Goal: Task Accomplishment & Management: Complete application form

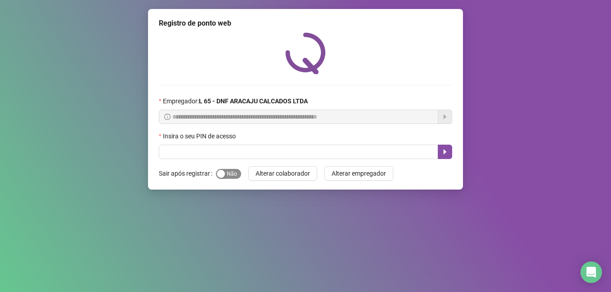
click at [234, 173] on span "Sim Não" at bounding box center [228, 174] width 25 height 10
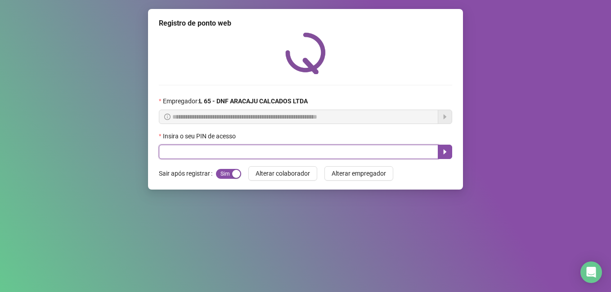
click at [175, 152] on input "text" at bounding box center [298, 152] width 279 height 14
type input "*****"
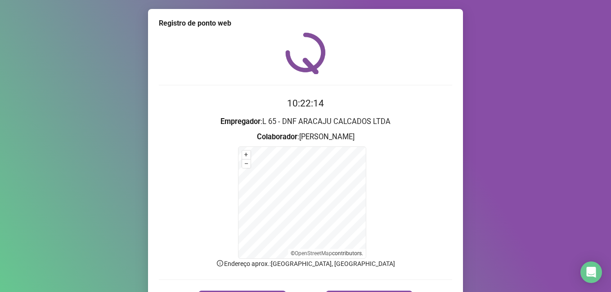
scroll to position [56, 0]
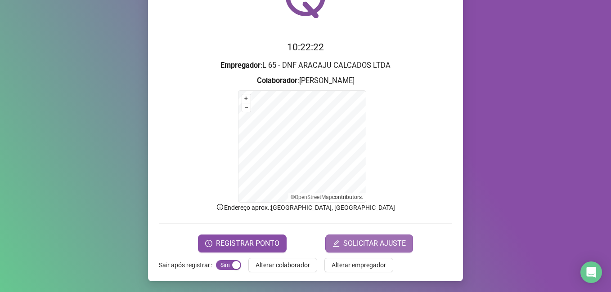
click at [361, 243] on span "SOLICITAR AJUSTE" at bounding box center [374, 243] width 63 height 11
click at [365, 242] on span "SOLICITAR AJUSTE" at bounding box center [374, 243] width 63 height 11
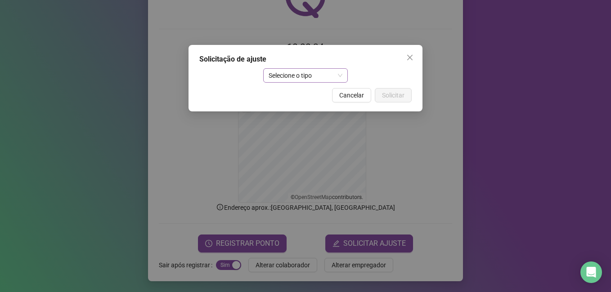
click at [294, 75] on span "Selecione o tipo" at bounding box center [306, 75] width 74 height 13
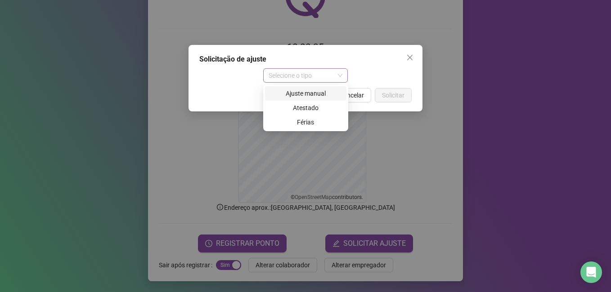
click at [294, 75] on span "Selecione o tipo" at bounding box center [306, 75] width 74 height 13
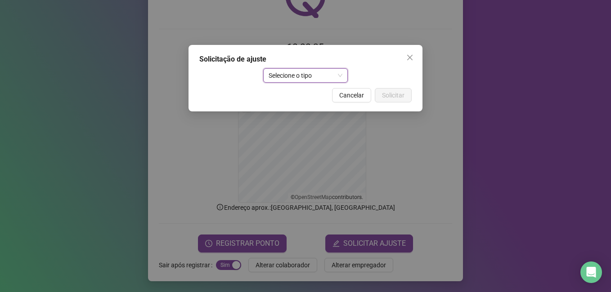
click at [305, 74] on span "Selecione o tipo" at bounding box center [306, 75] width 74 height 13
click at [326, 72] on span "Selecione o tipo" at bounding box center [306, 75] width 74 height 13
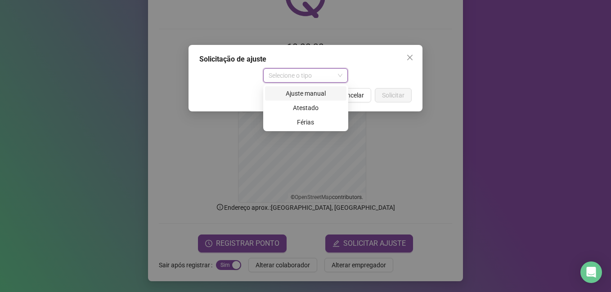
click at [343, 78] on div "Selecione o tipo" at bounding box center [305, 75] width 85 height 14
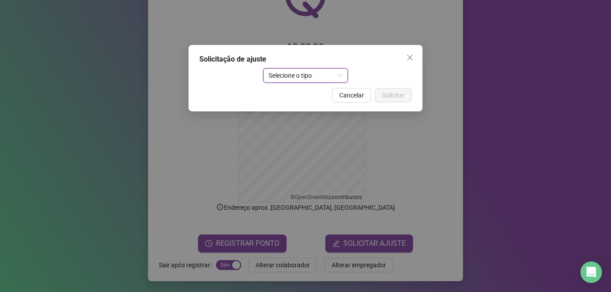
click at [332, 78] on span "Selecione o tipo" at bounding box center [306, 75] width 74 height 13
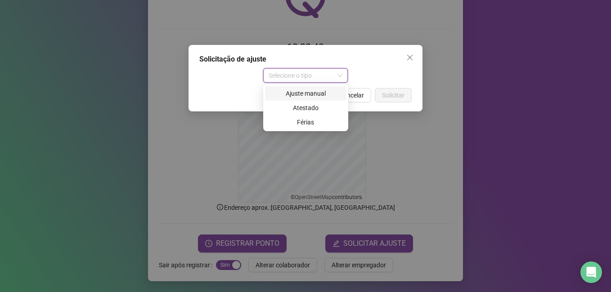
click at [312, 93] on div "Ajuste manual" at bounding box center [305, 94] width 71 height 10
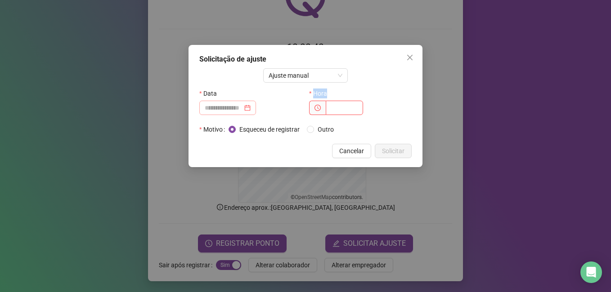
click at [251, 108] on div at bounding box center [228, 108] width 46 height 10
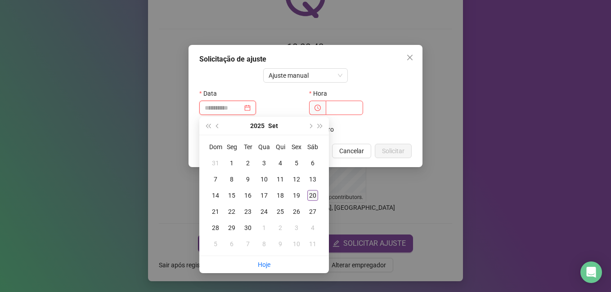
type input "**********"
click at [312, 193] on div "20" at bounding box center [312, 195] width 11 height 11
drag, startPoint x: 312, startPoint y: 193, endPoint x: 312, endPoint y: 188, distance: 5.4
click at [312, 193] on div "**********" at bounding box center [305, 146] width 611 height 292
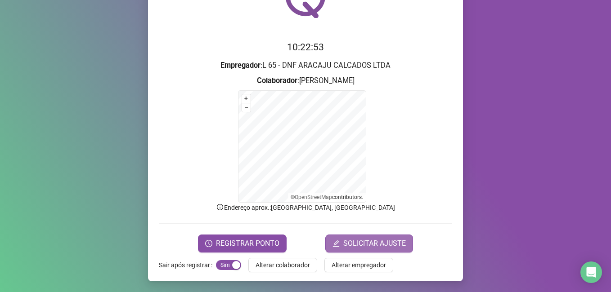
click at [372, 245] on span "SOLICITAR AJUSTE" at bounding box center [374, 243] width 63 height 11
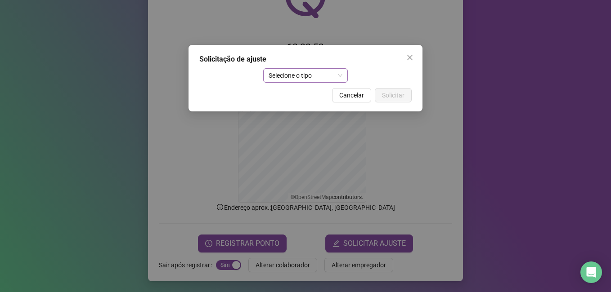
click at [314, 76] on span "Selecione o tipo" at bounding box center [306, 75] width 74 height 13
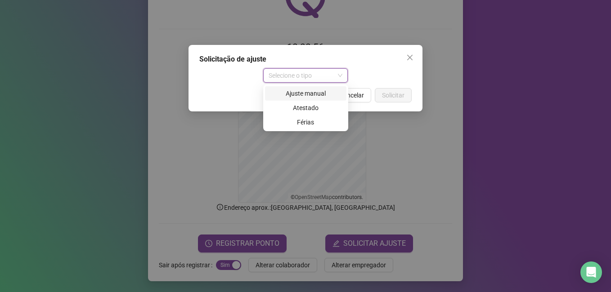
click at [344, 77] on div "Selecione o tipo" at bounding box center [305, 75] width 85 height 14
click at [326, 93] on div "Ajuste manual" at bounding box center [305, 94] width 71 height 10
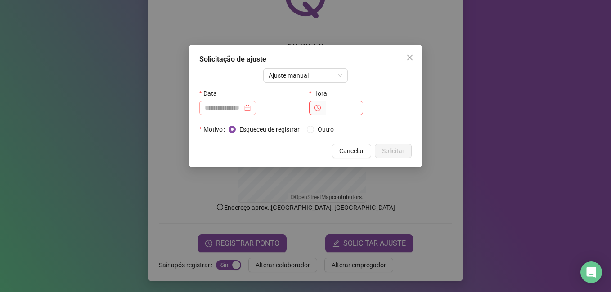
click at [251, 110] on div at bounding box center [228, 108] width 46 height 10
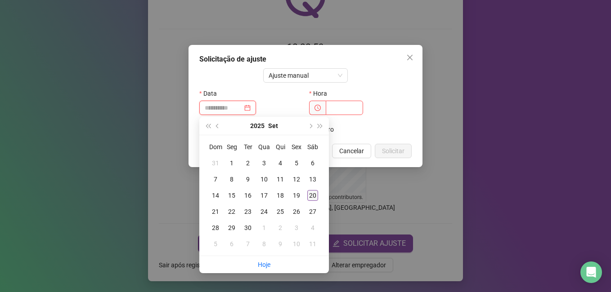
type input "**********"
click at [314, 196] on div "20" at bounding box center [312, 195] width 11 height 11
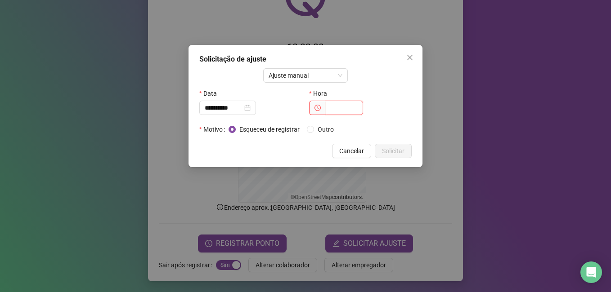
click at [339, 109] on input "text" at bounding box center [344, 108] width 37 height 14
type input "*"
type input "*****"
click at [393, 152] on span "Solicitar" at bounding box center [393, 151] width 22 height 10
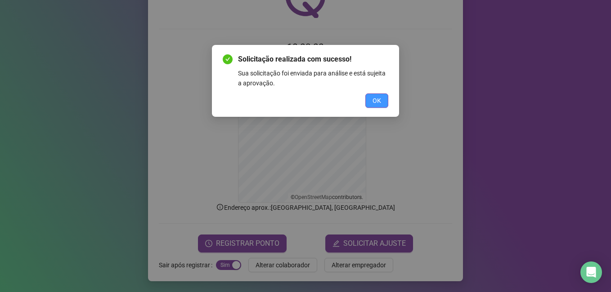
click at [378, 103] on span "OK" at bounding box center [376, 101] width 9 height 10
click at [378, 103] on div "Solicitação realizada com sucesso! Sua solicitação foi enviada para análise e e…" at bounding box center [305, 146] width 611 height 292
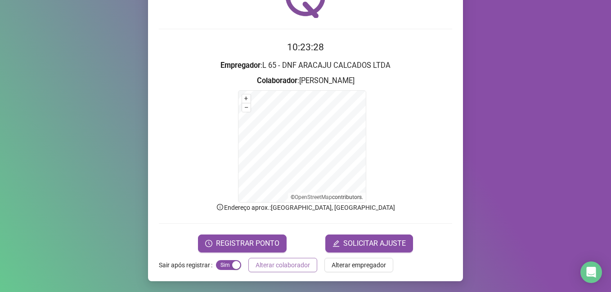
click at [286, 266] on span "Alterar colaborador" at bounding box center [283, 265] width 54 height 10
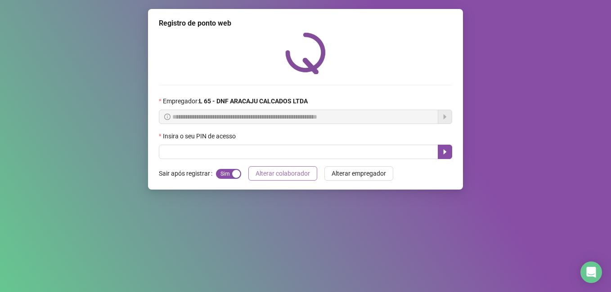
scroll to position [0, 0]
click at [190, 152] on input "text" at bounding box center [298, 152] width 279 height 14
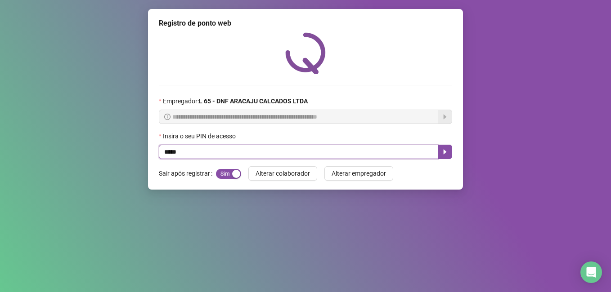
type input "*****"
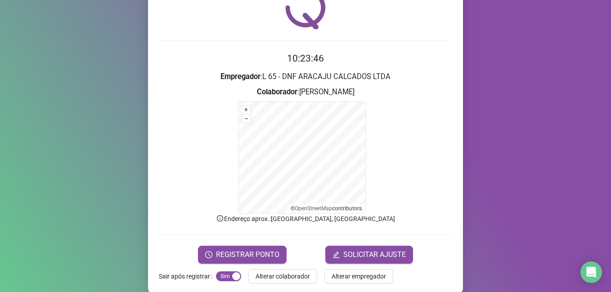
scroll to position [56, 0]
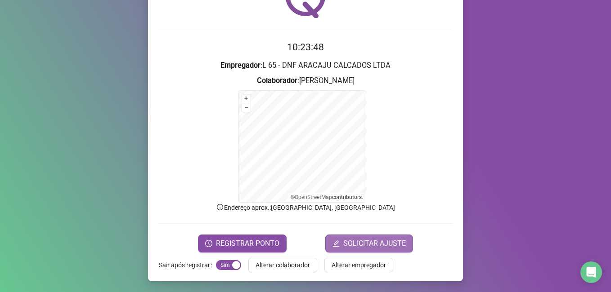
click at [354, 241] on span "SOLICITAR AJUSTE" at bounding box center [374, 243] width 63 height 11
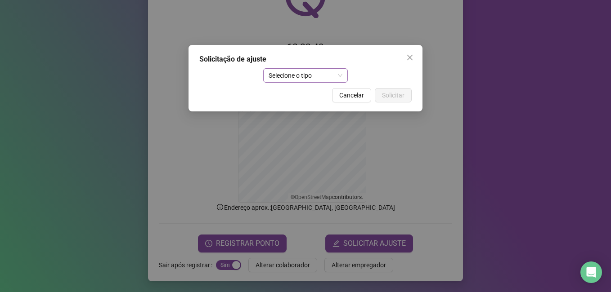
click at [333, 77] on span "Selecione o tipo" at bounding box center [306, 75] width 74 height 13
click at [336, 78] on span "Selecione o tipo" at bounding box center [306, 75] width 74 height 13
click at [341, 76] on span "Selecione o tipo" at bounding box center [306, 75] width 74 height 13
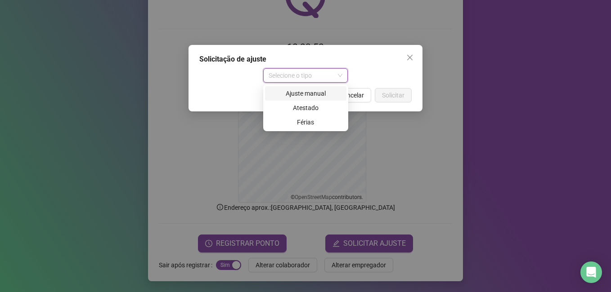
click at [330, 92] on div "Ajuste manual" at bounding box center [305, 94] width 71 height 10
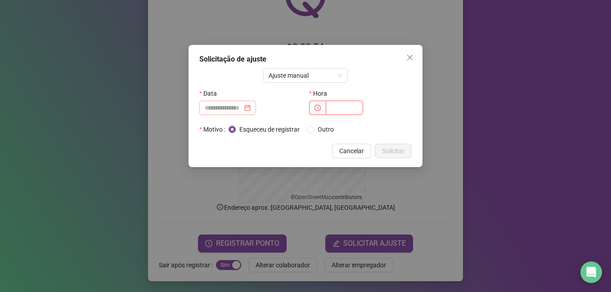
click at [251, 110] on div at bounding box center [228, 108] width 46 height 10
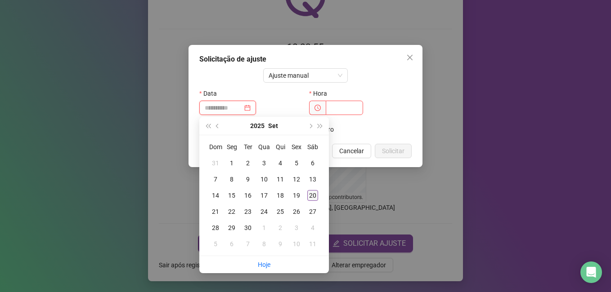
type input "**********"
click at [310, 195] on div "20" at bounding box center [312, 195] width 11 height 11
click at [310, 195] on div "**********" at bounding box center [305, 146] width 611 height 292
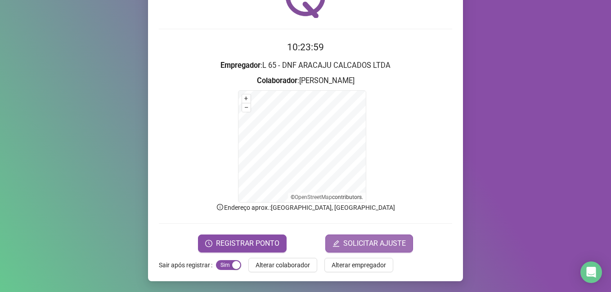
click at [363, 245] on span "SOLICITAR AJUSTE" at bounding box center [374, 243] width 63 height 11
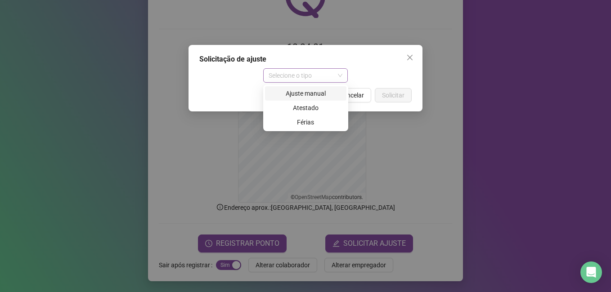
click at [331, 76] on span "Selecione o tipo" at bounding box center [306, 75] width 74 height 13
click at [329, 94] on div "Ajuste manual" at bounding box center [305, 94] width 71 height 10
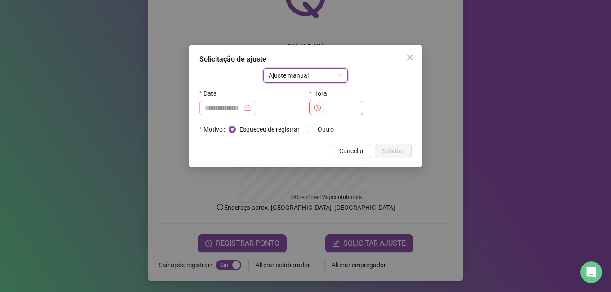
click at [251, 110] on div at bounding box center [228, 108] width 46 height 10
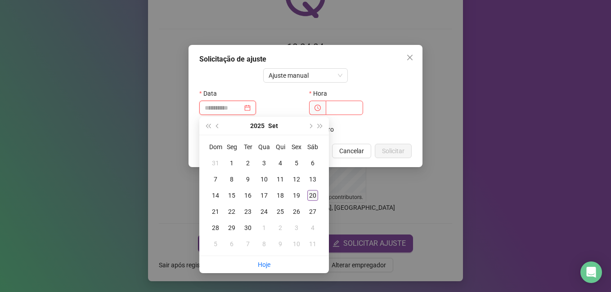
type input "**********"
click at [312, 195] on div "20" at bounding box center [312, 195] width 11 height 11
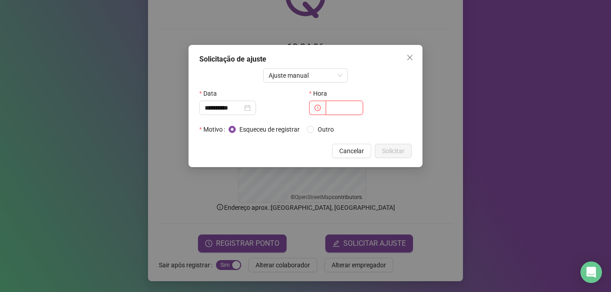
click at [333, 112] on input "text" at bounding box center [344, 108] width 37 height 14
type input "*****"
click at [394, 152] on span "Solicitar" at bounding box center [393, 151] width 22 height 10
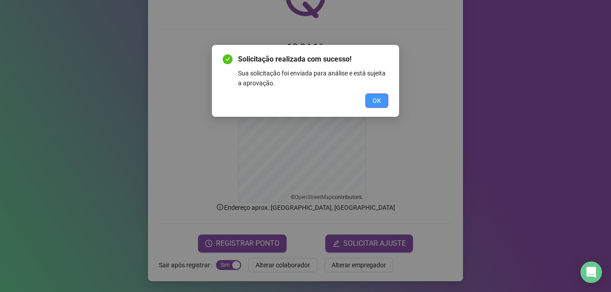
click at [377, 99] on span "OK" at bounding box center [376, 101] width 9 height 10
click at [377, 99] on div "Solicitação realizada com sucesso! Sua solicitação foi enviada para análise e e…" at bounding box center [305, 146] width 611 height 292
